Goal: Information Seeking & Learning: Learn about a topic

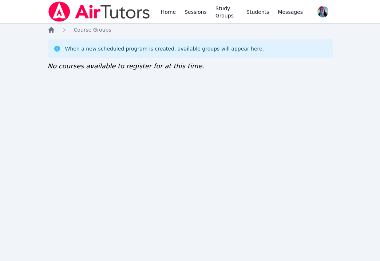
click at [54, 30] on icon "Breadcrumb" at bounding box center [51, 29] width 7 height 7
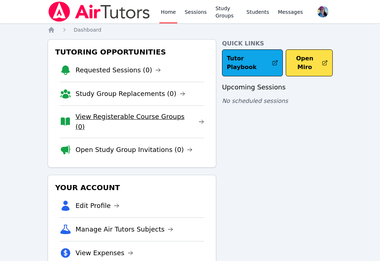
click at [121, 120] on link "View Registerable Course Groups (0)" at bounding box center [139, 122] width 129 height 20
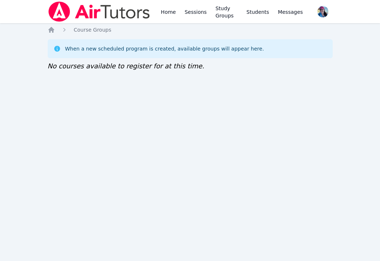
click at [163, 11] on link "Home" at bounding box center [168, 11] width 18 height 23
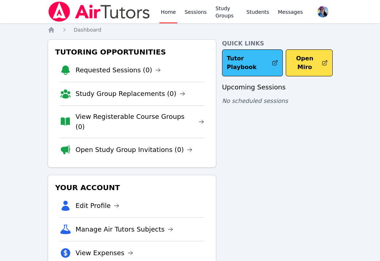
click at [250, 66] on link "Tutor Playbook" at bounding box center [252, 63] width 61 height 27
click at [263, 67] on link "Tutor Playbook" at bounding box center [252, 63] width 61 height 27
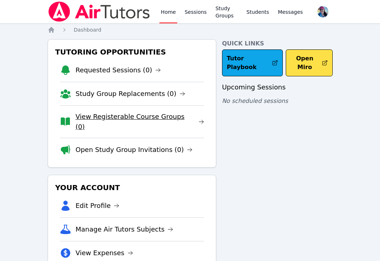
click at [144, 114] on link "View Registerable Course Groups (0)" at bounding box center [139, 122] width 129 height 20
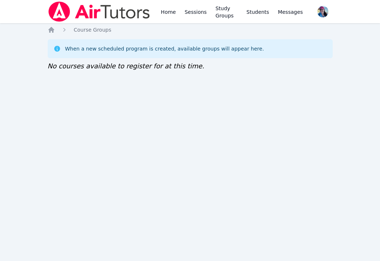
click at [55, 29] on ol "Home Course Groups" at bounding box center [80, 29] width 64 height 7
click at [50, 29] on icon "Breadcrumb" at bounding box center [51, 30] width 6 height 6
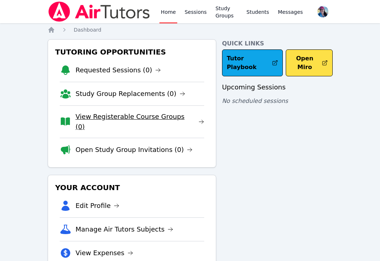
click at [111, 119] on link "View Registerable Course Groups (0)" at bounding box center [139, 122] width 129 height 20
